Goal: Information Seeking & Learning: Learn about a topic

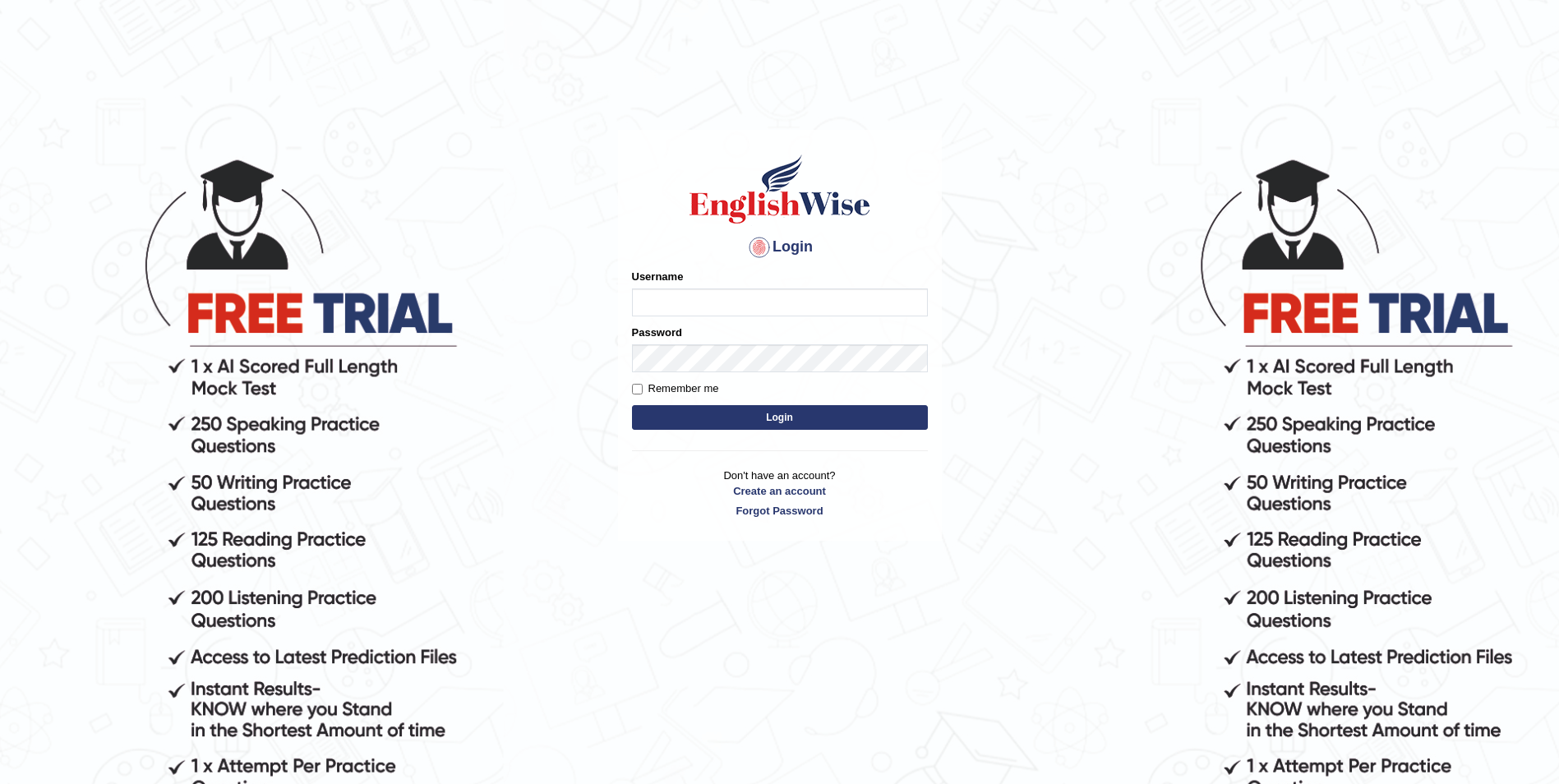
type input "Sadique"
click at [778, 415] on button "Login" at bounding box center [780, 417] width 296 height 24
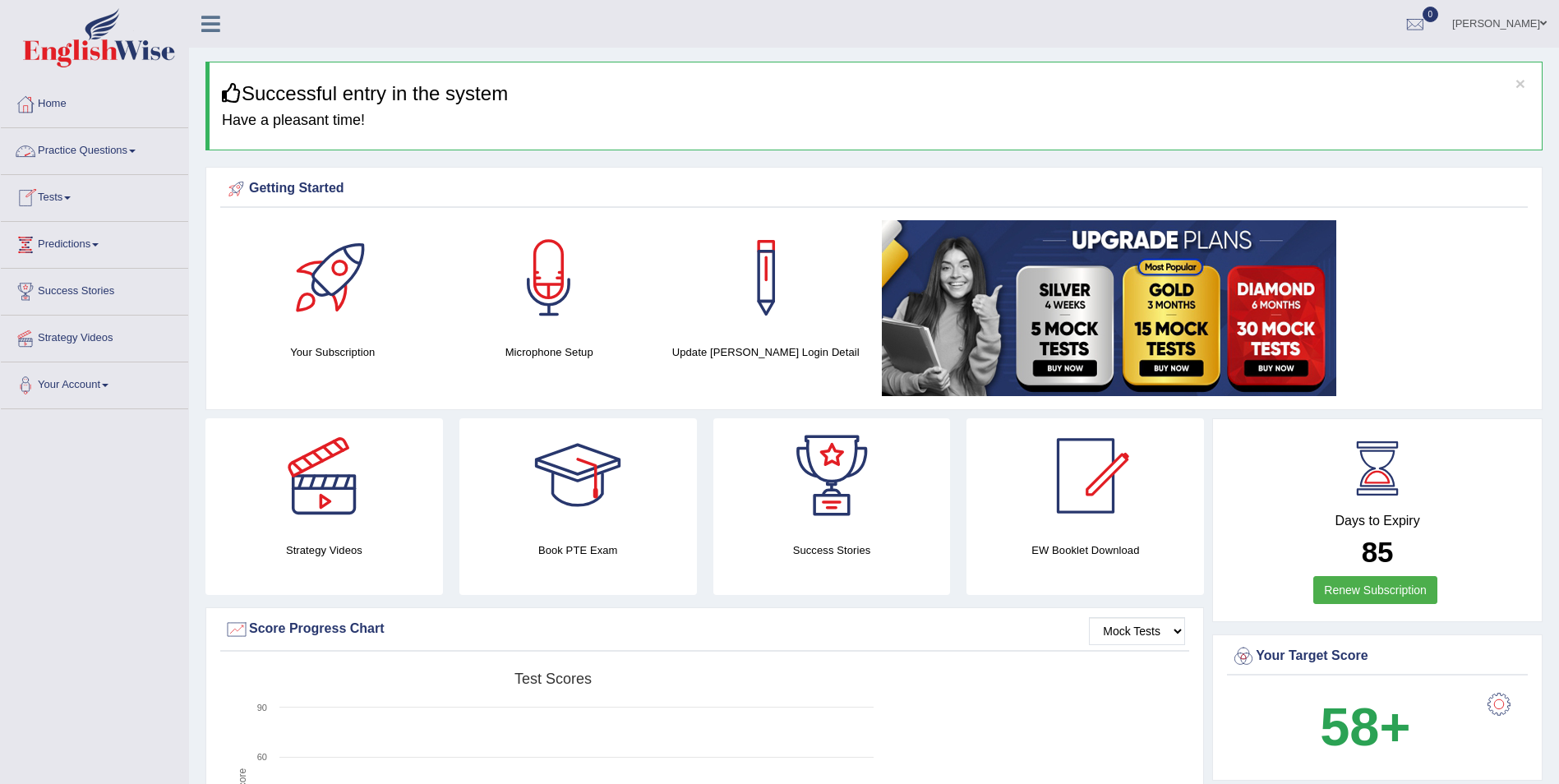
click at [143, 152] on link "Practice Questions" at bounding box center [95, 149] width 188 height 42
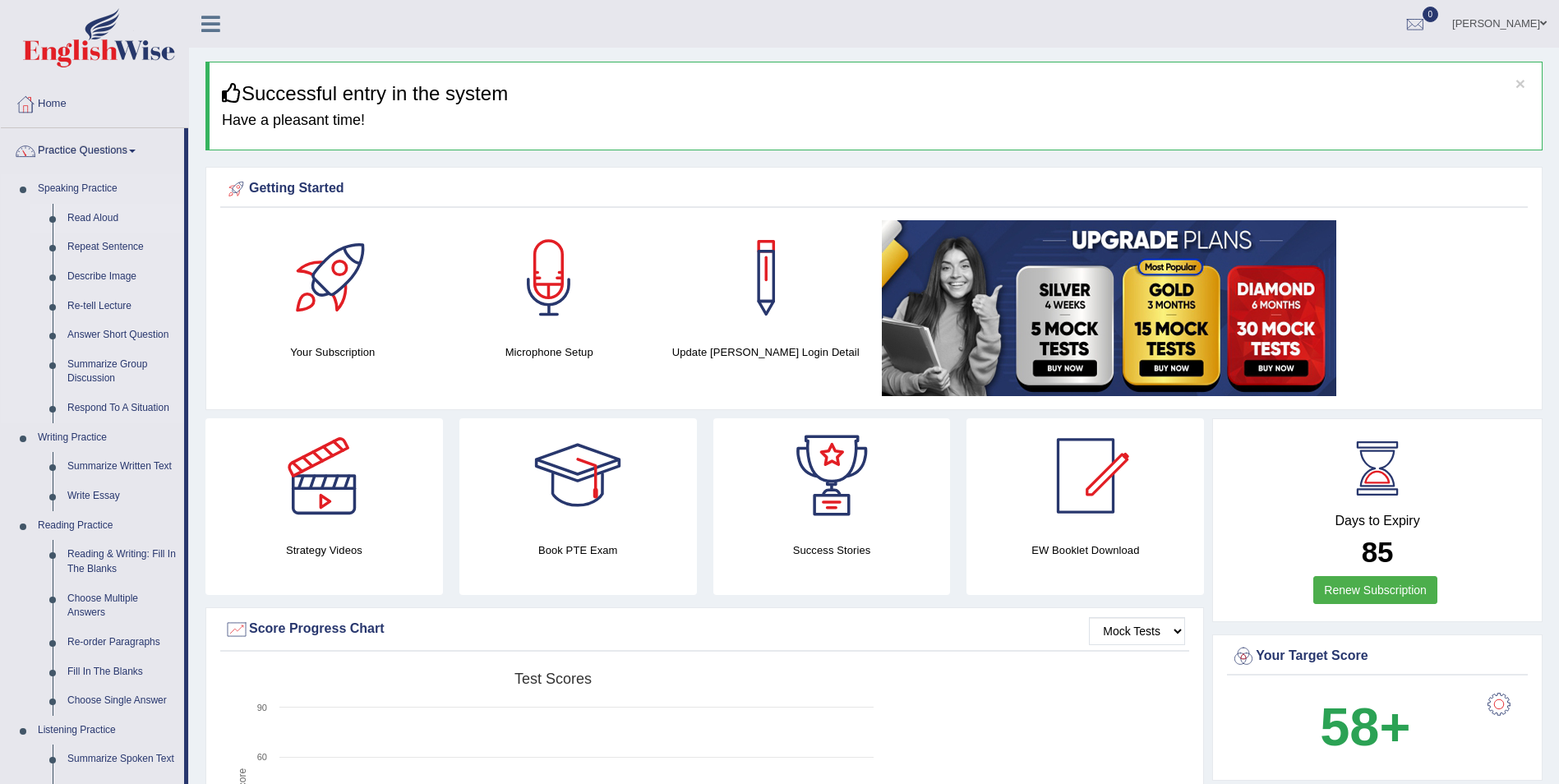
click at [115, 219] on link "Read Aloud" at bounding box center [122, 218] width 125 height 30
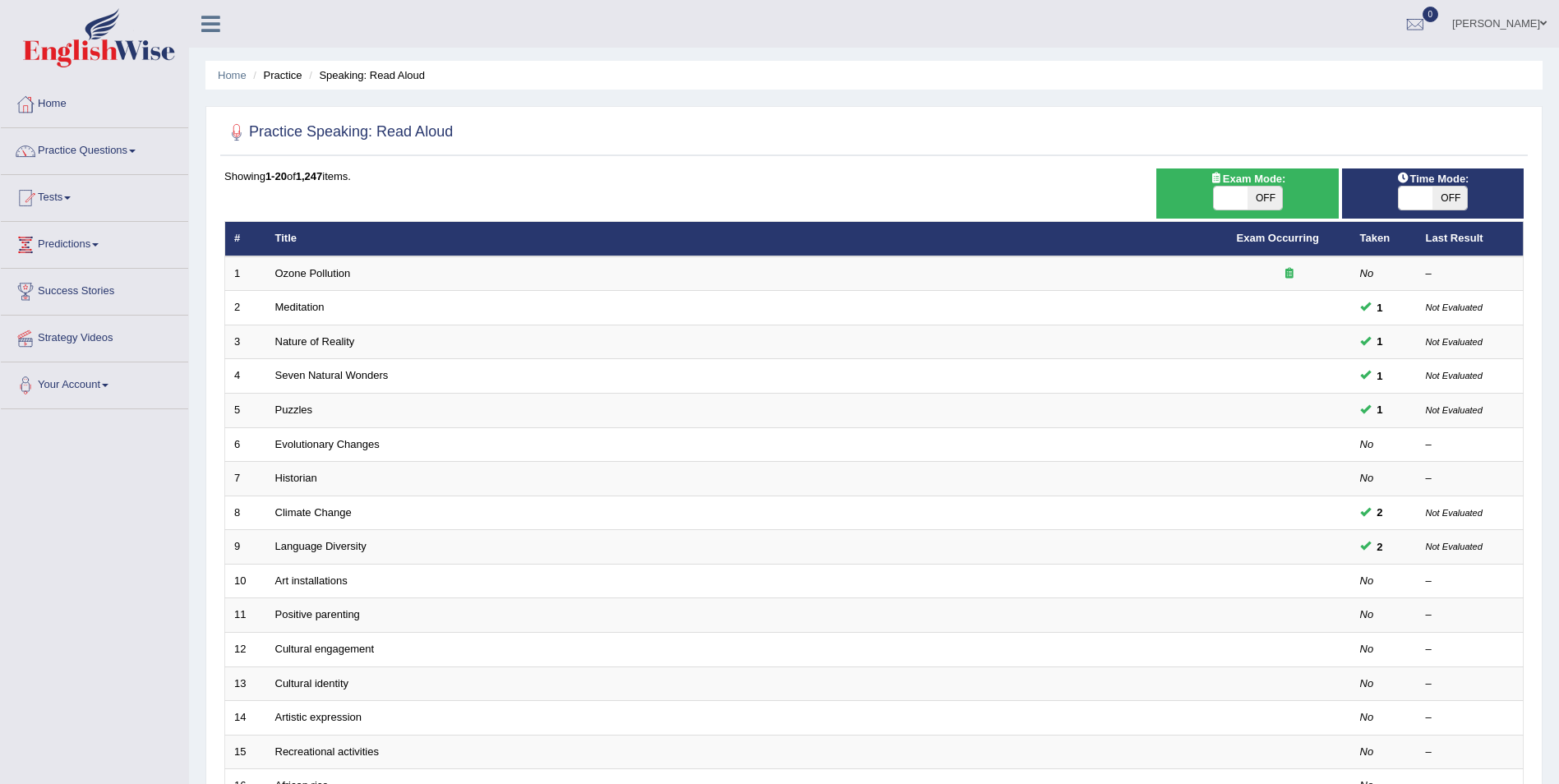
click at [1262, 197] on span "OFF" at bounding box center [1265, 198] width 34 height 23
checkbox input "true"
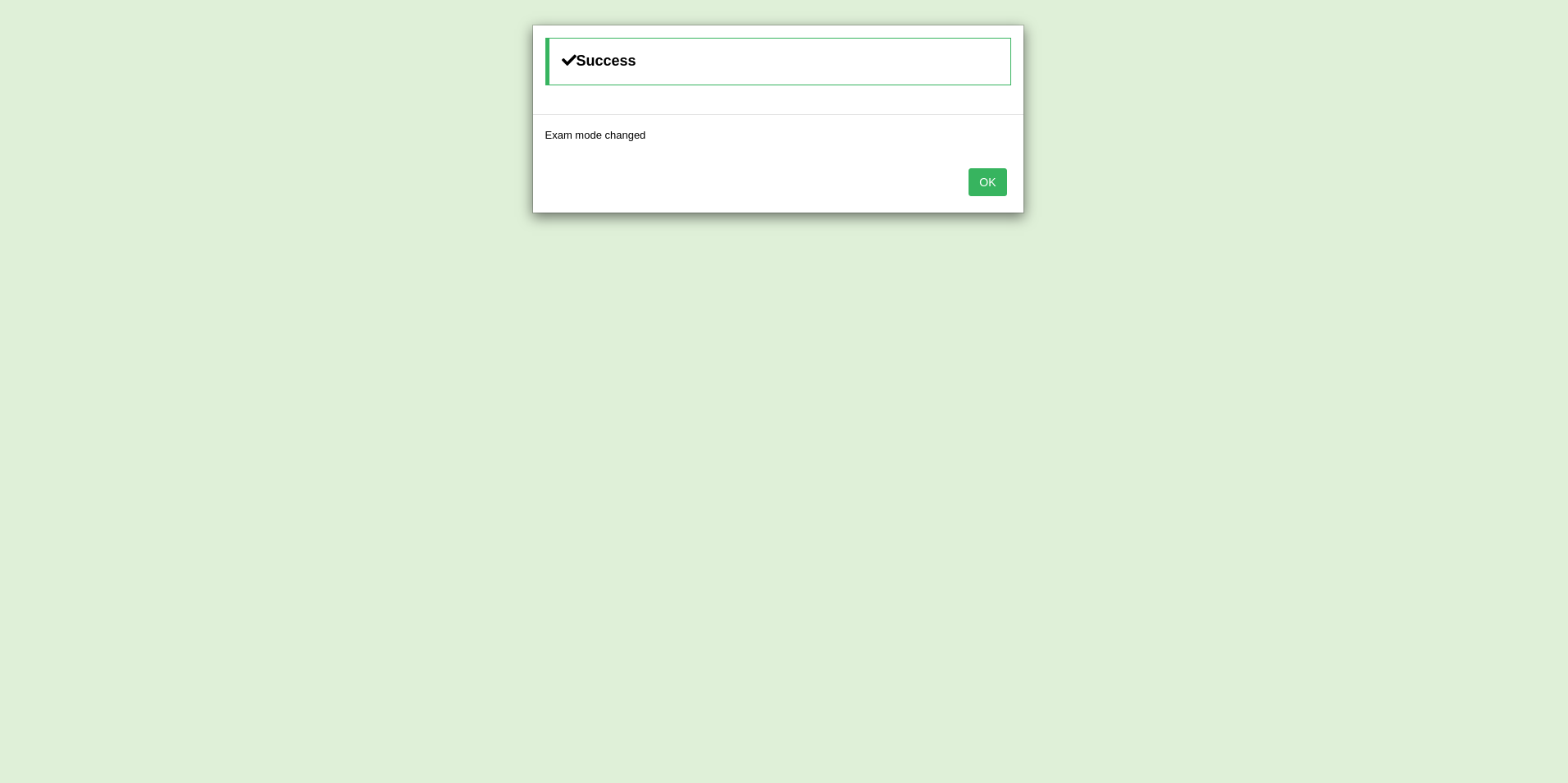
click at [980, 181] on button "OK" at bounding box center [988, 182] width 38 height 28
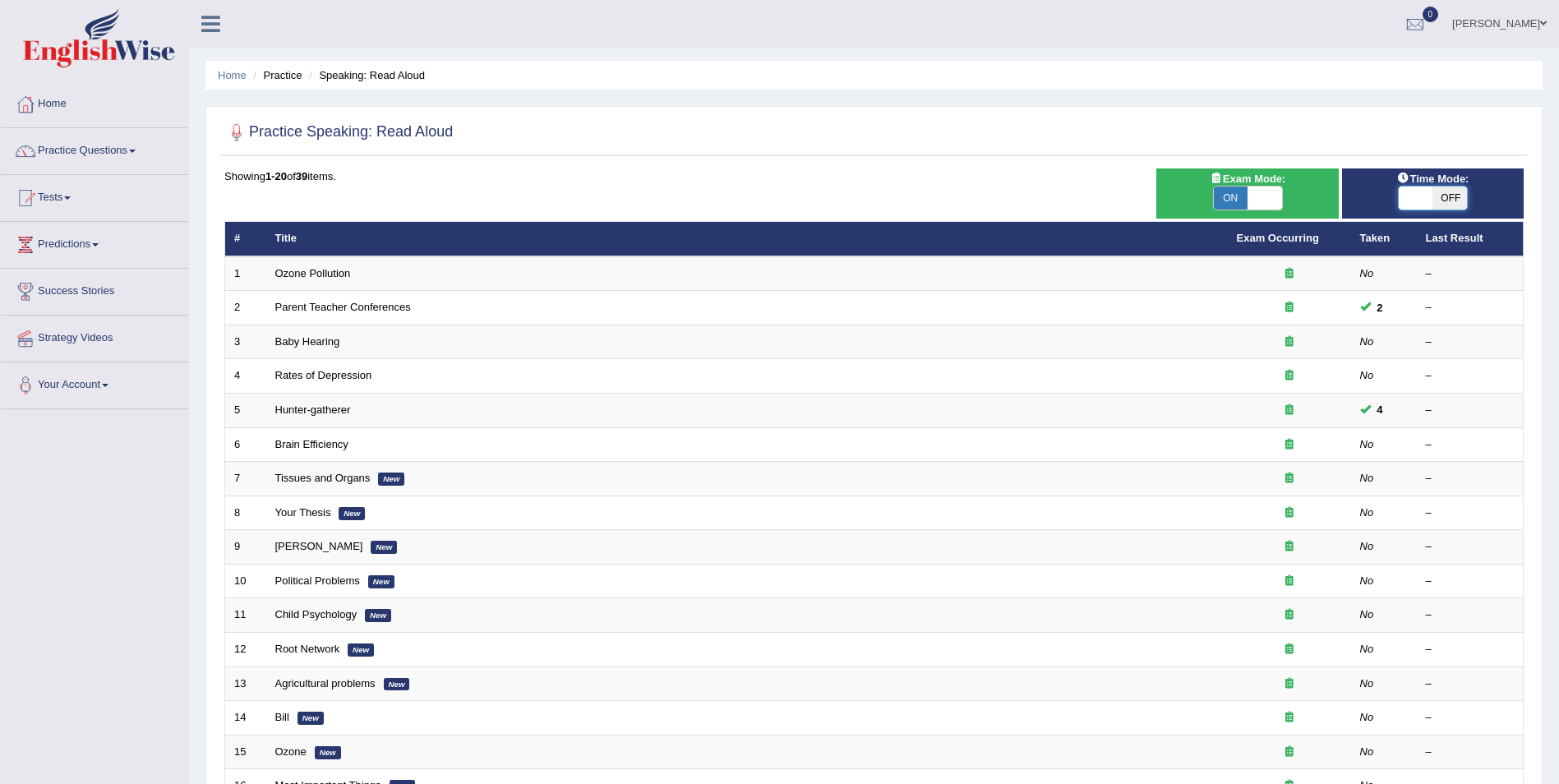
click at [1426, 198] on span at bounding box center [1416, 198] width 34 height 23
checkbox input "true"
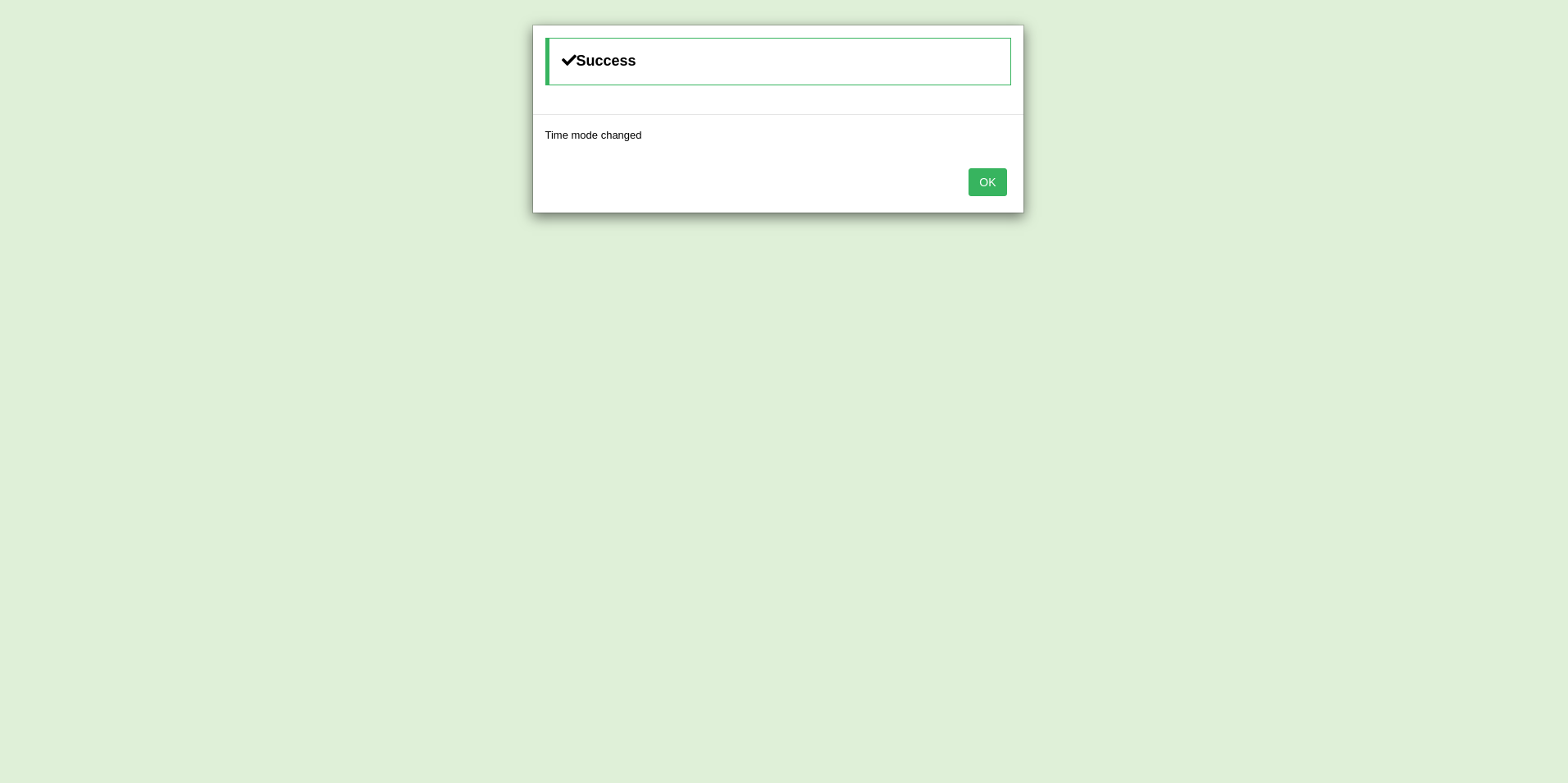
click at [998, 178] on button "OK" at bounding box center [988, 182] width 38 height 28
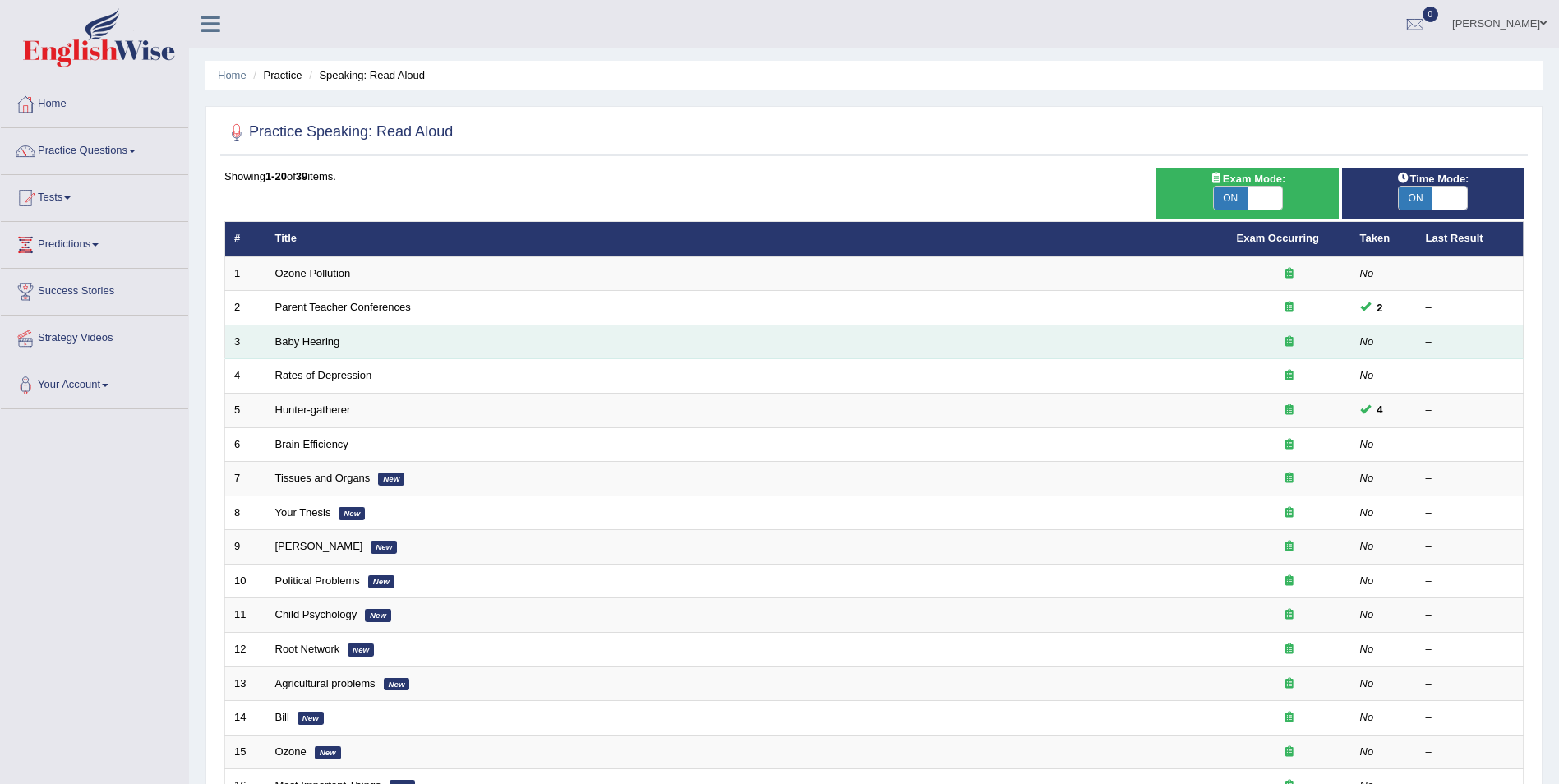
click at [1175, 356] on td "Baby Hearing" at bounding box center [747, 342] width 962 height 34
click at [251, 344] on td "3" at bounding box center [246, 342] width 42 height 34
click at [235, 335] on td "3" at bounding box center [246, 342] width 42 height 34
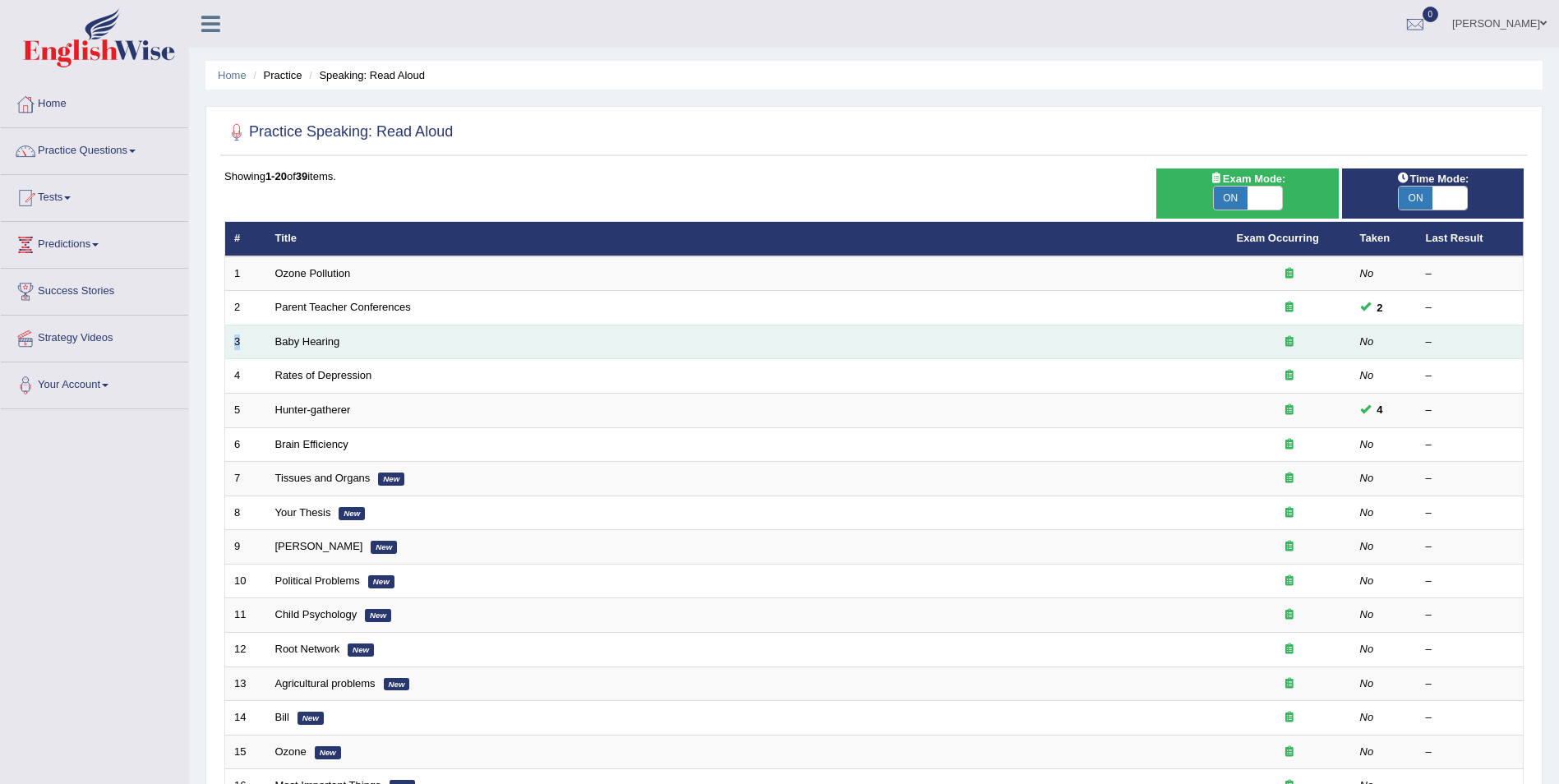
click at [235, 335] on td "3" at bounding box center [246, 342] width 42 height 34
click at [318, 337] on link "Baby Hearing" at bounding box center [308, 342] width 65 height 13
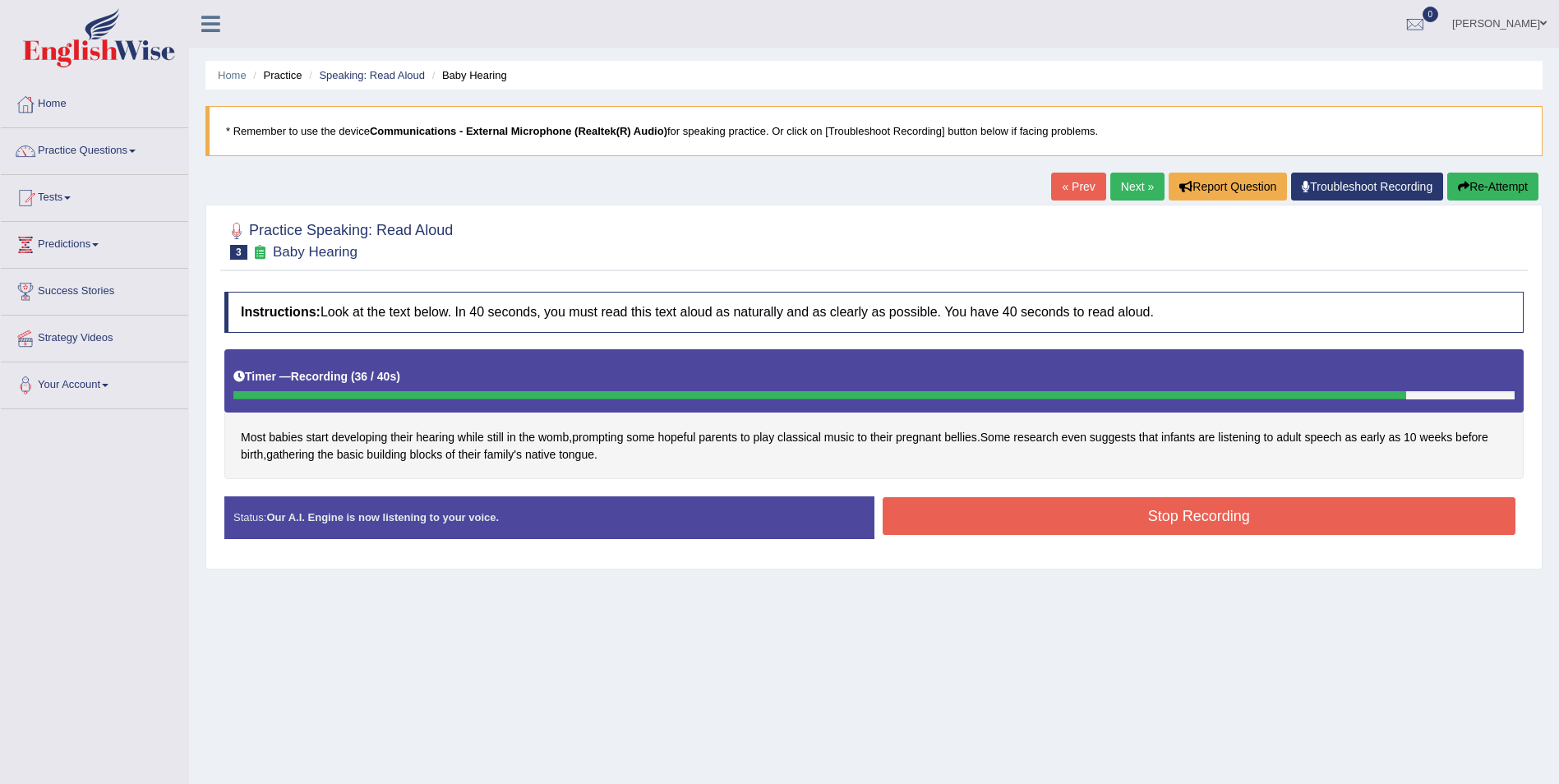
click at [1195, 510] on button "Stop Recording" at bounding box center [1199, 516] width 633 height 38
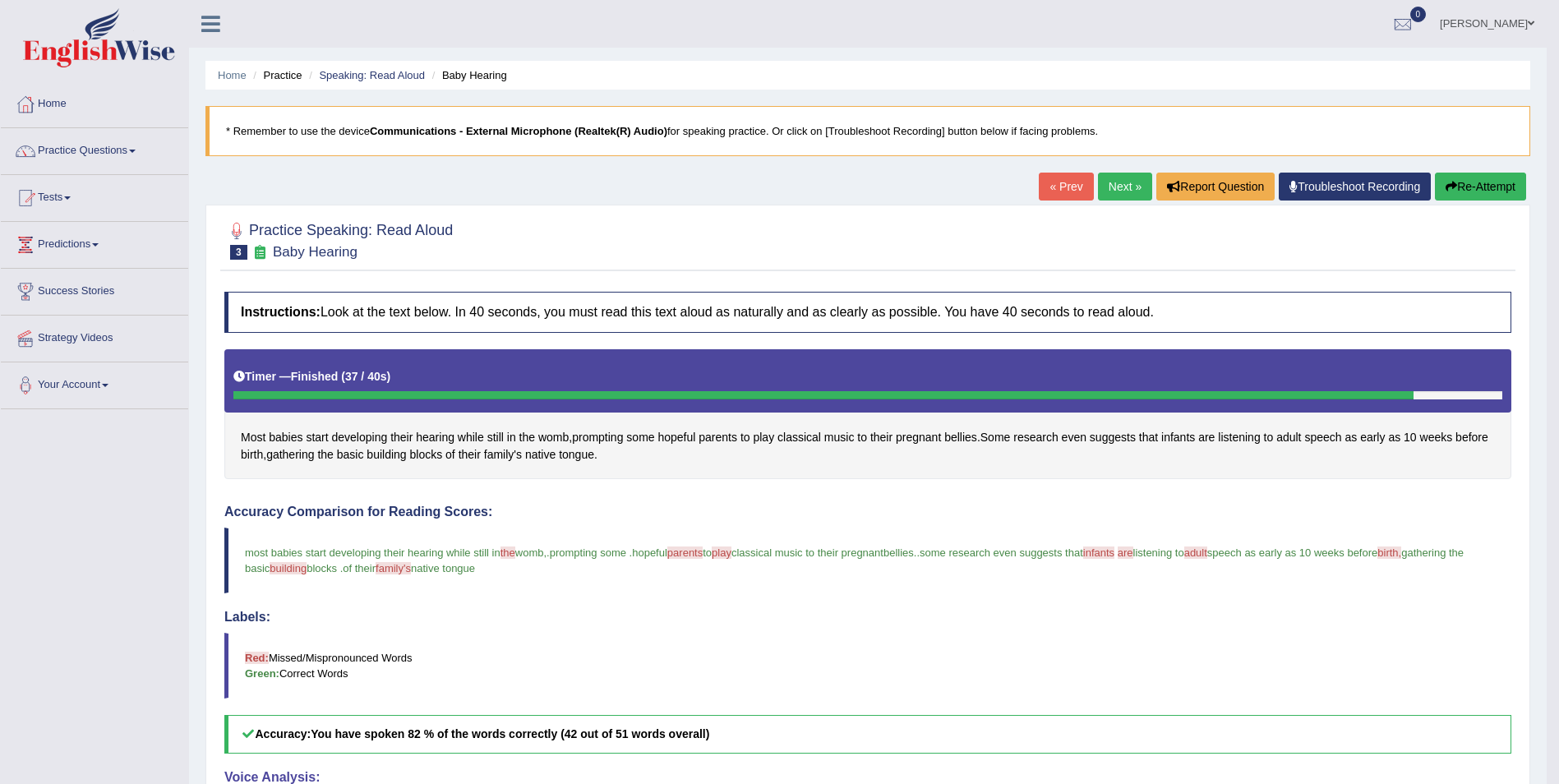
click at [1126, 184] on link "Next »" at bounding box center [1125, 186] width 54 height 28
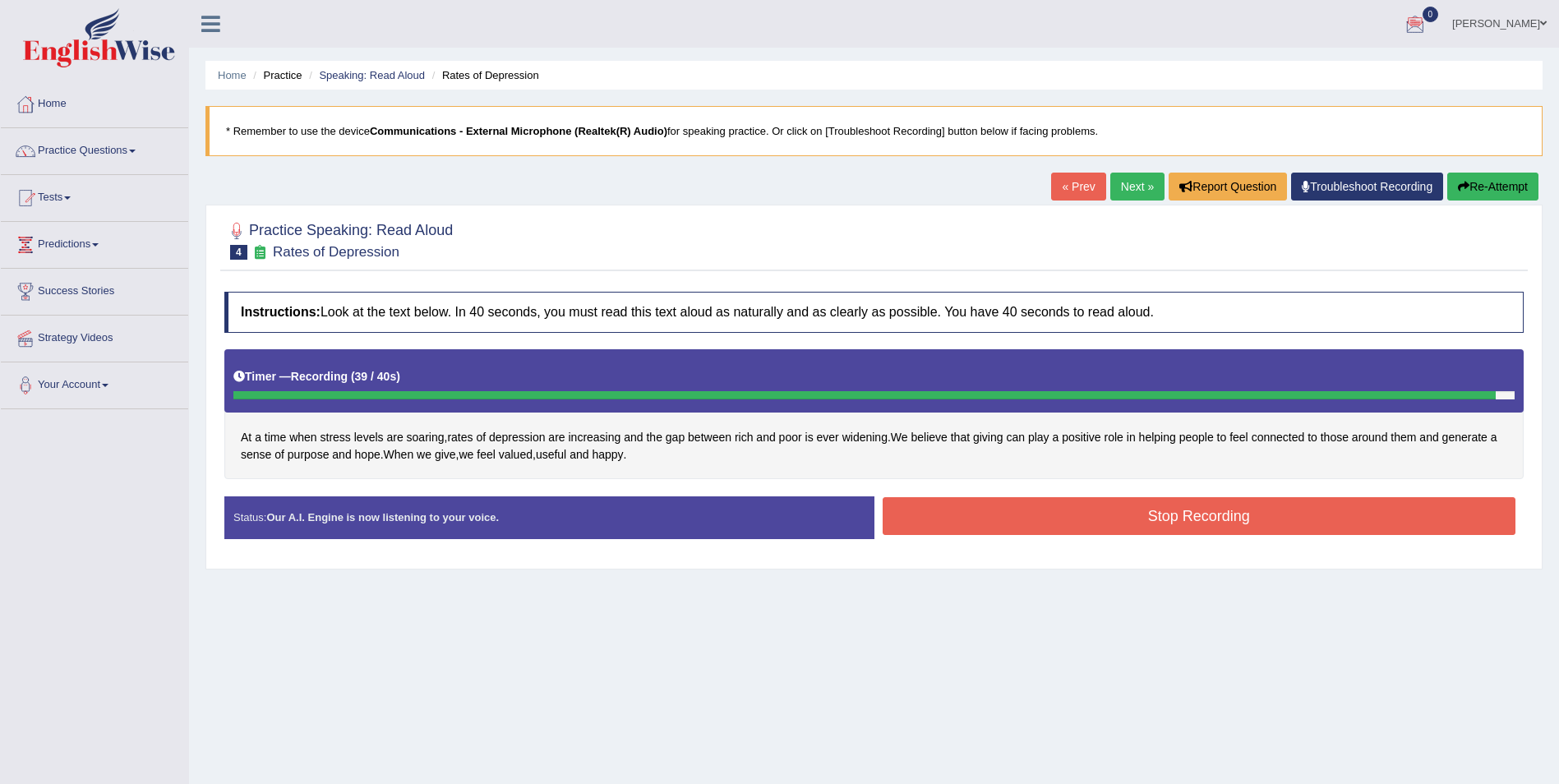
click at [1196, 513] on button "Stop Recording" at bounding box center [1199, 516] width 633 height 38
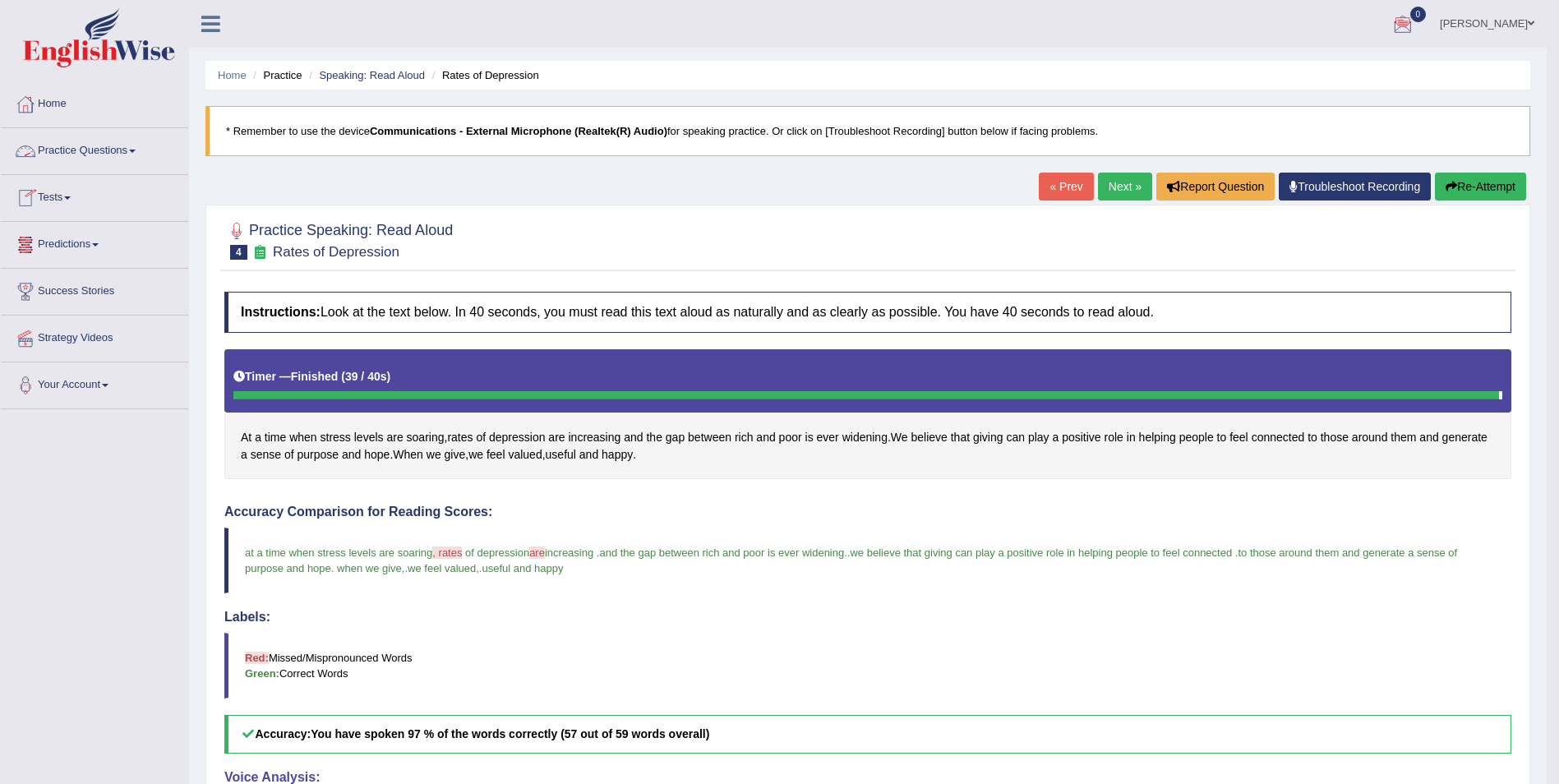
click at [116, 149] on link "Practice Questions" at bounding box center [95, 149] width 188 height 42
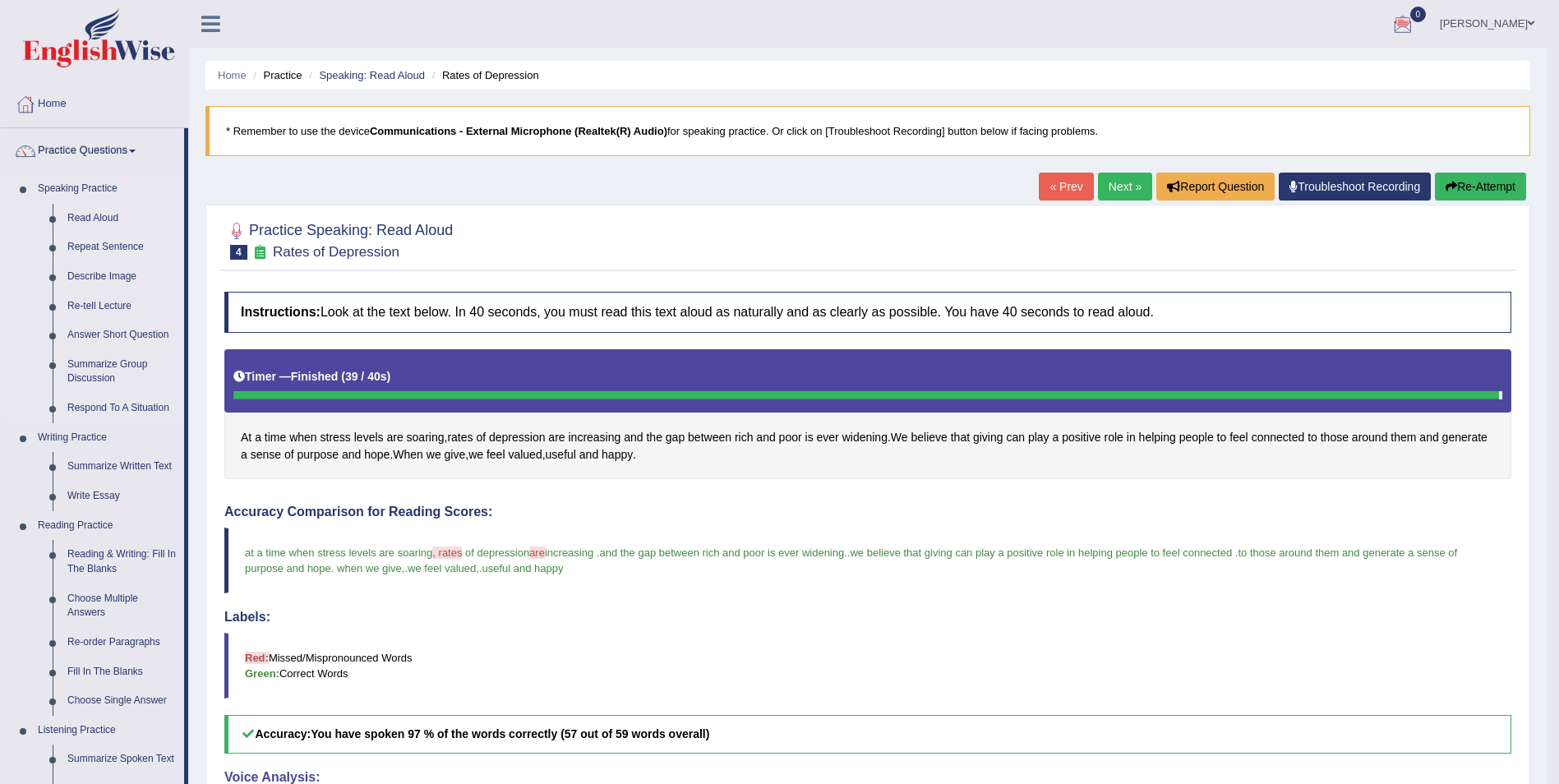
click at [125, 244] on link "Repeat Sentence" at bounding box center [122, 247] width 125 height 30
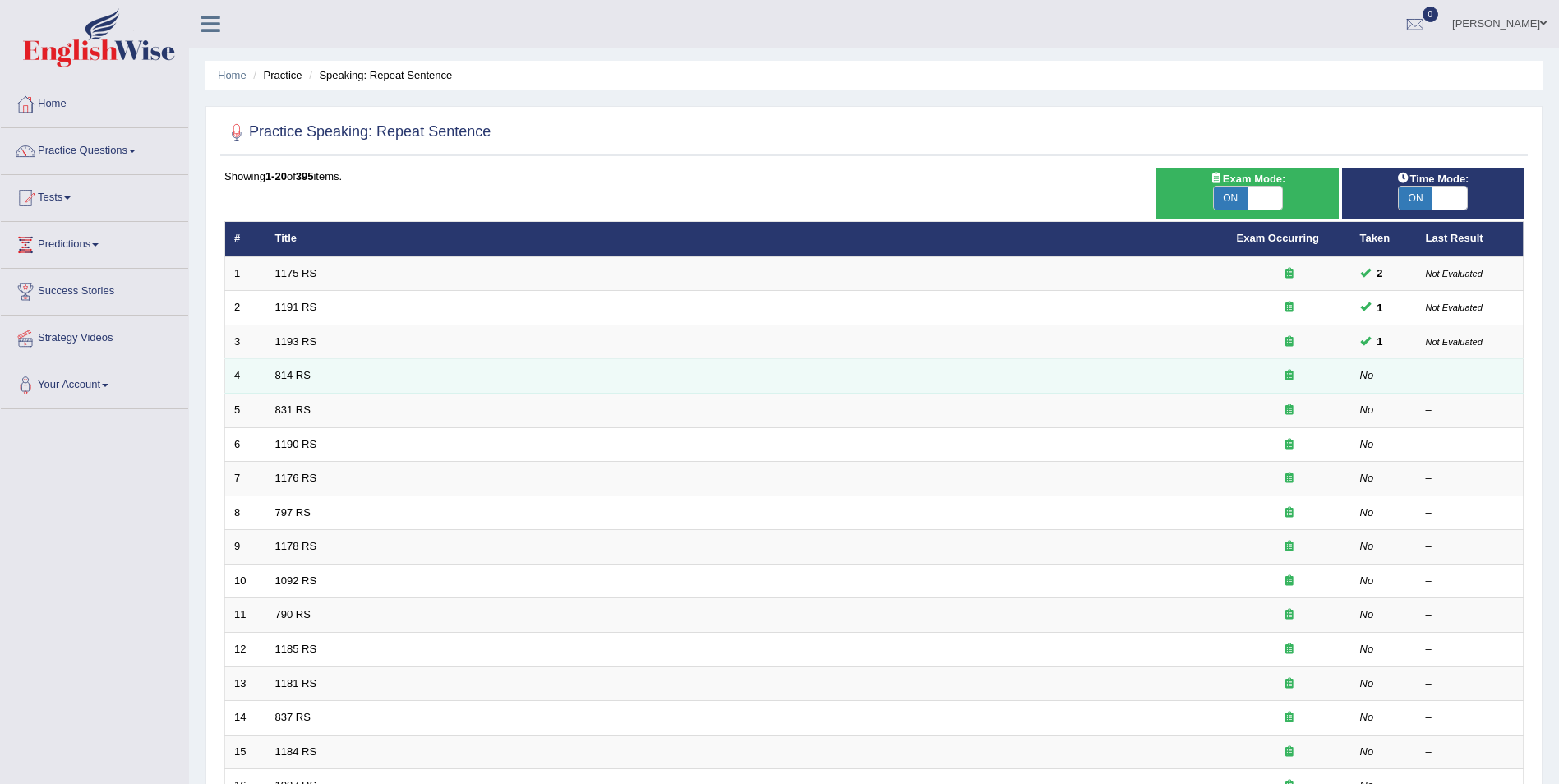
click at [300, 376] on link "814 RS" at bounding box center [292, 375] width 35 height 13
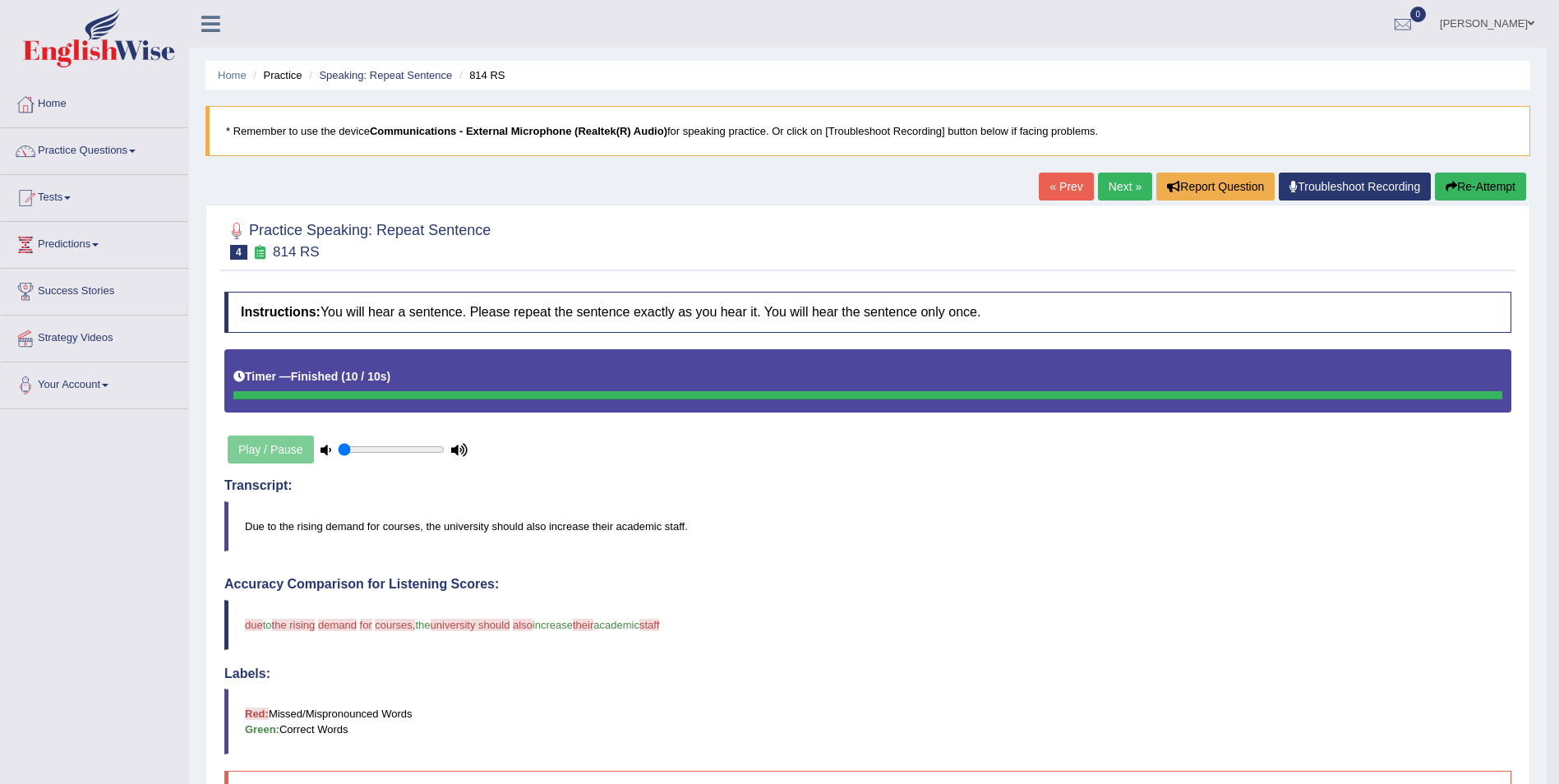
click at [1115, 189] on link "Next »" at bounding box center [1125, 186] width 54 height 28
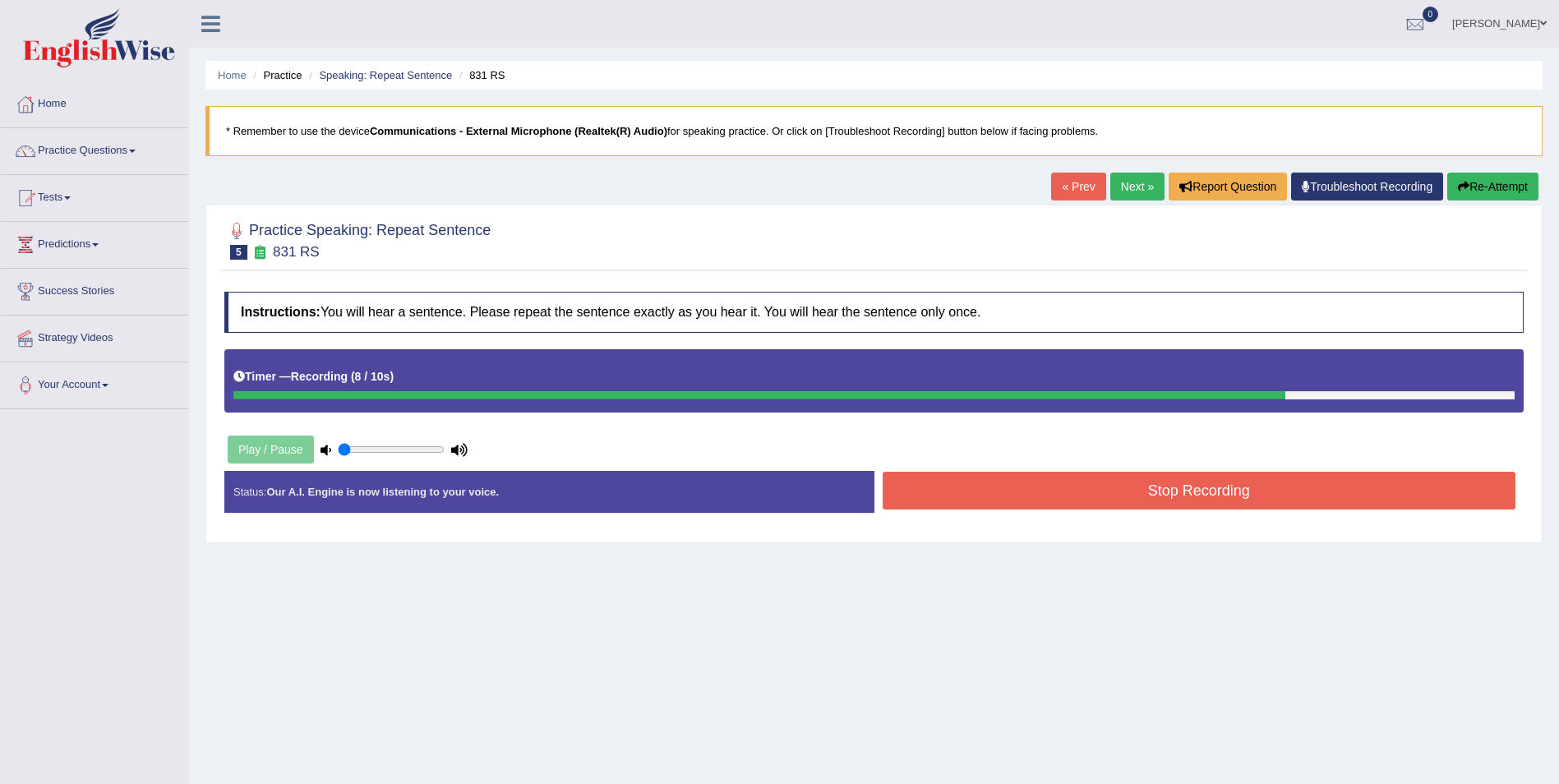
click at [1213, 488] on button "Stop Recording" at bounding box center [1199, 491] width 633 height 38
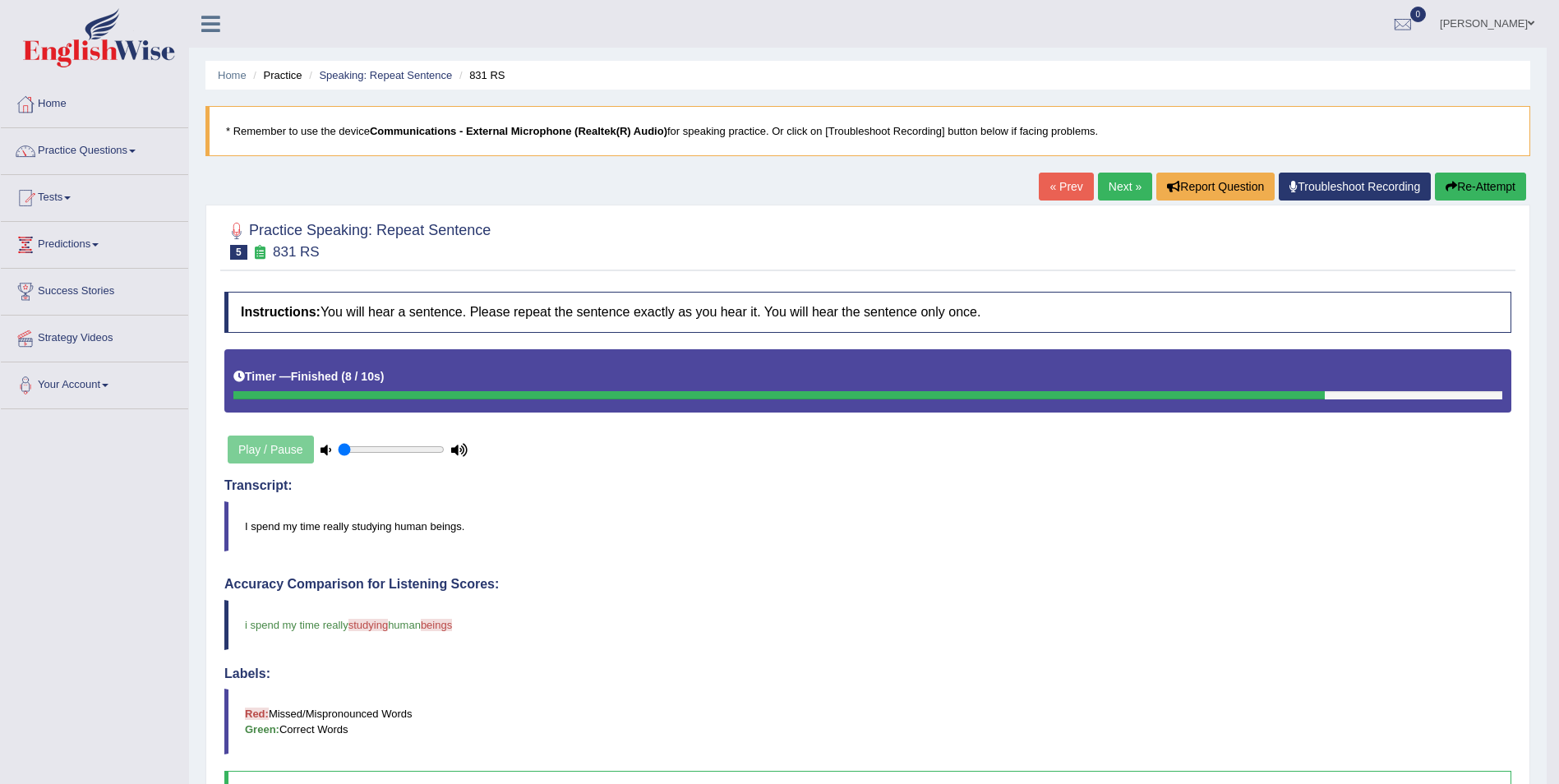
click at [1477, 706] on blockquote "Red: Missed/Mispronounced Words Green: Correct Words" at bounding box center [868, 721] width 1287 height 66
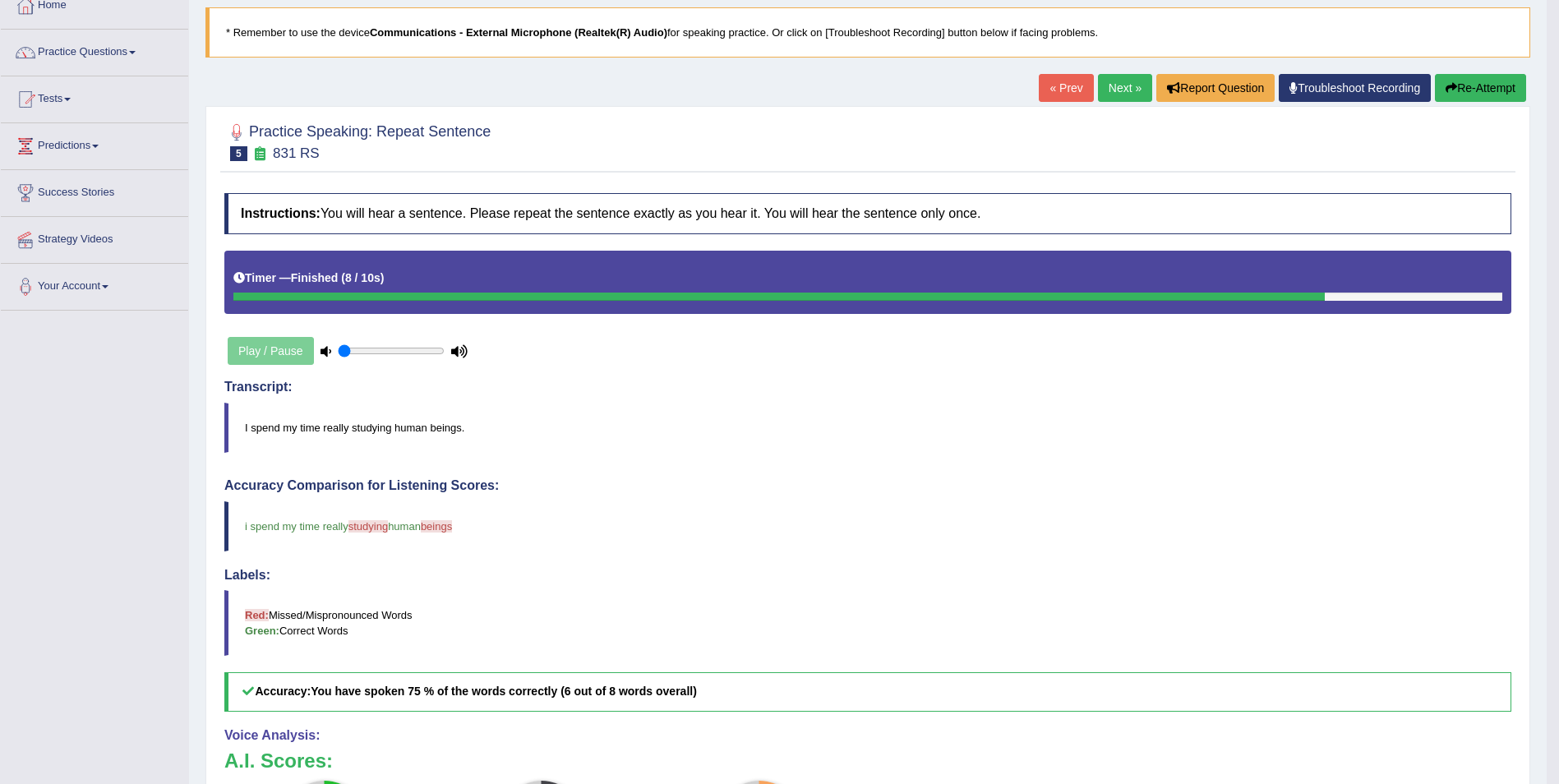
scroll to position [66, 0]
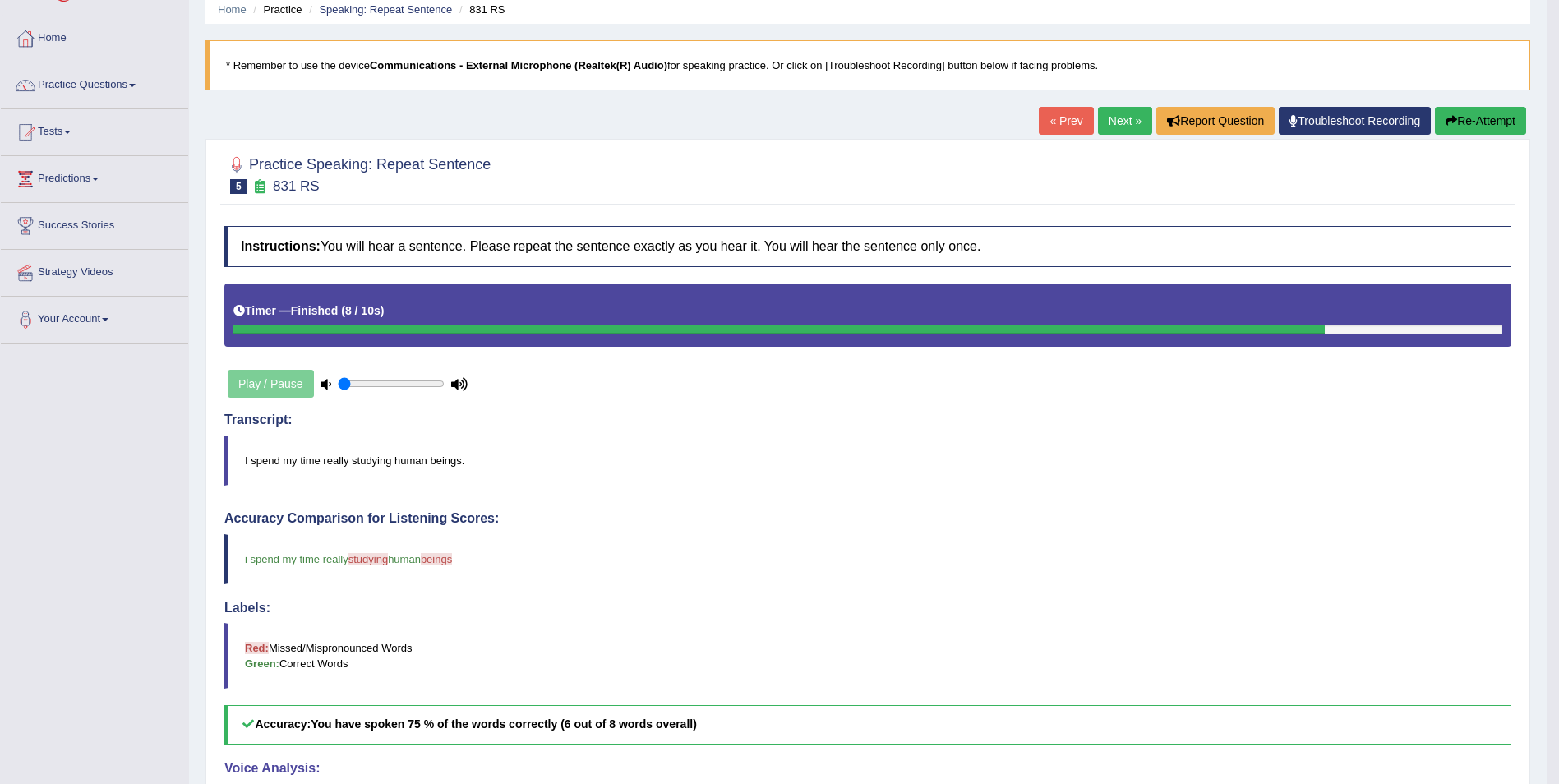
click at [1129, 115] on link "Next »" at bounding box center [1125, 120] width 54 height 28
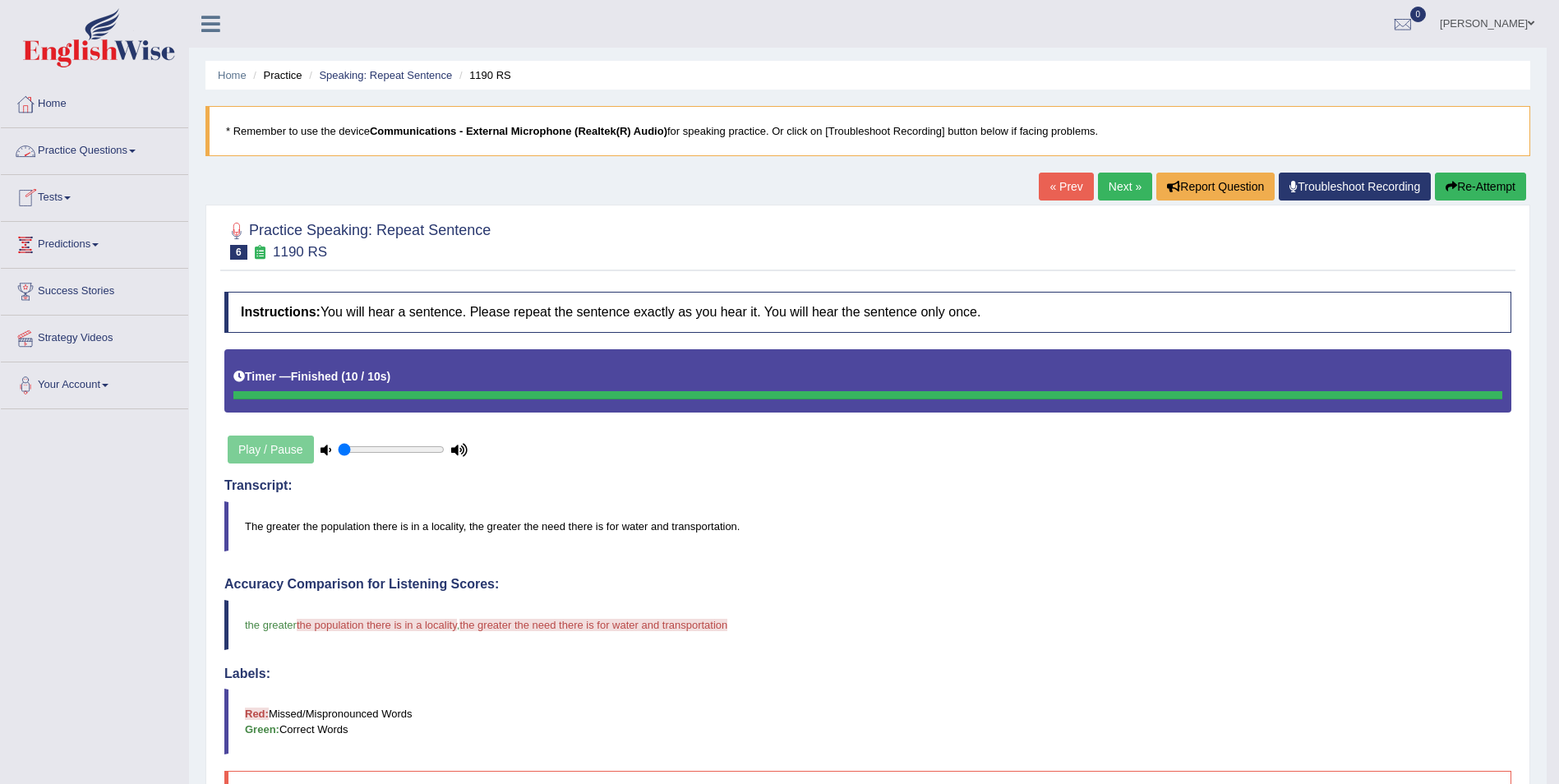
click at [138, 144] on link "Practice Questions" at bounding box center [95, 149] width 188 height 42
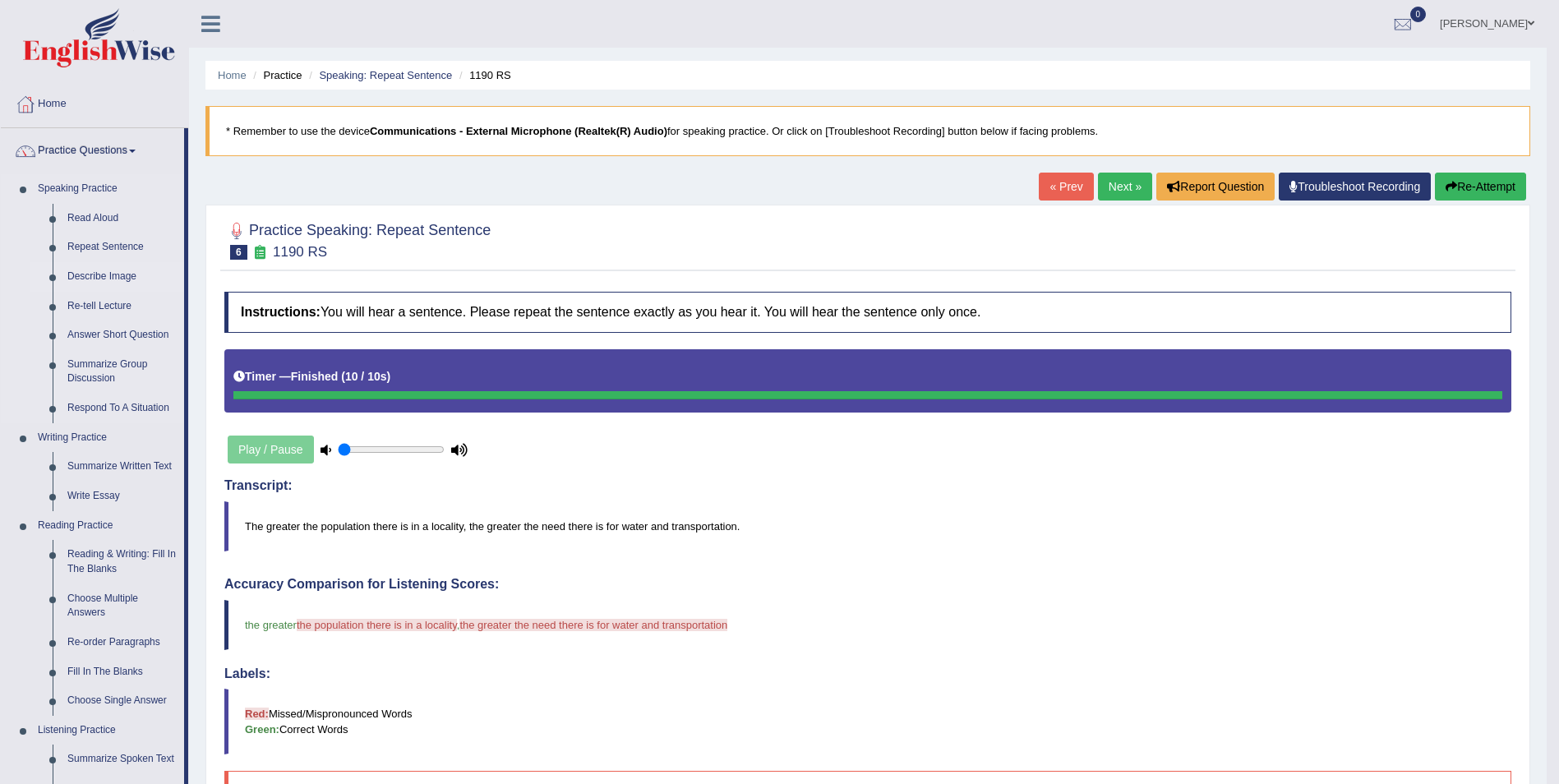
click at [129, 272] on link "Describe Image" at bounding box center [122, 277] width 125 height 30
